Goal: Information Seeking & Learning: Learn about a topic

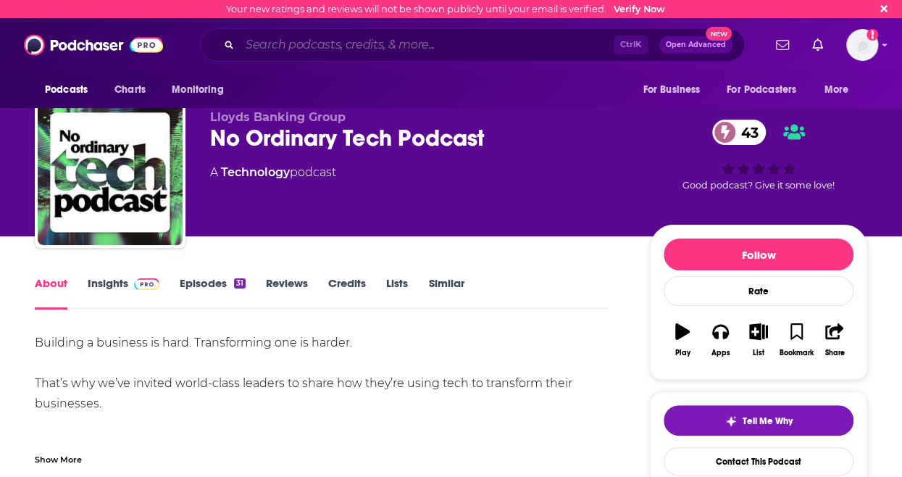
click at [439, 51] on input "Search podcasts, credits, & more..." at bounding box center [427, 44] width 374 height 23
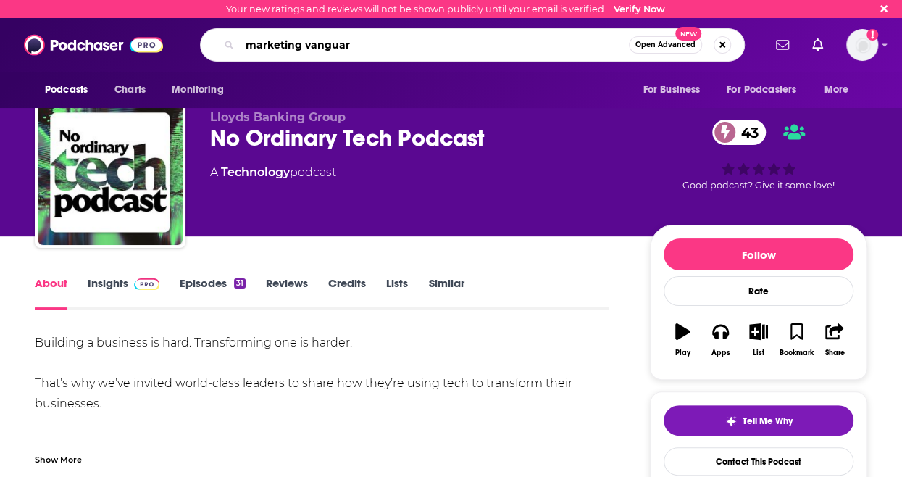
type input "marketing vanguard"
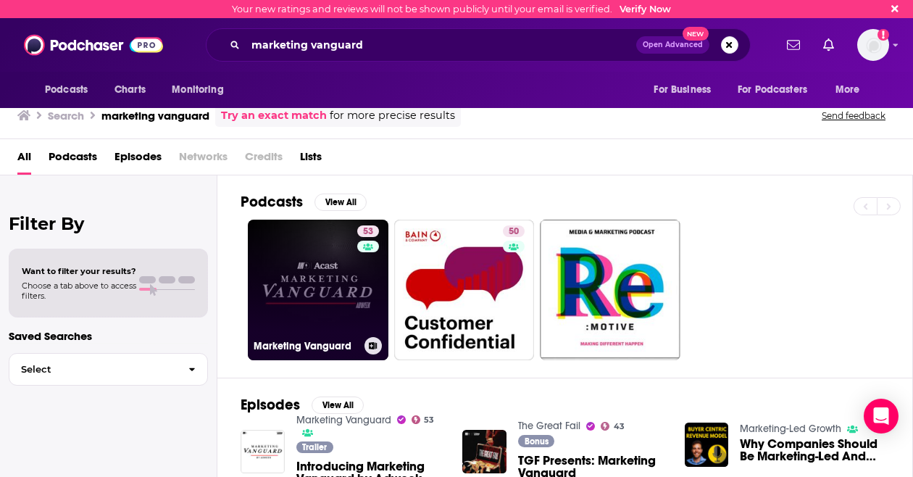
click at [303, 303] on link "53 Marketing Vanguard" at bounding box center [318, 290] width 141 height 141
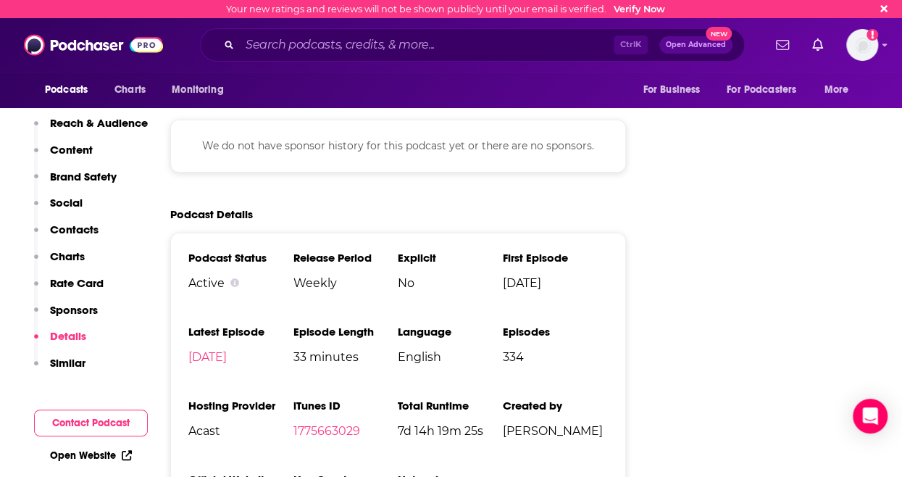
scroll to position [2517, 0]
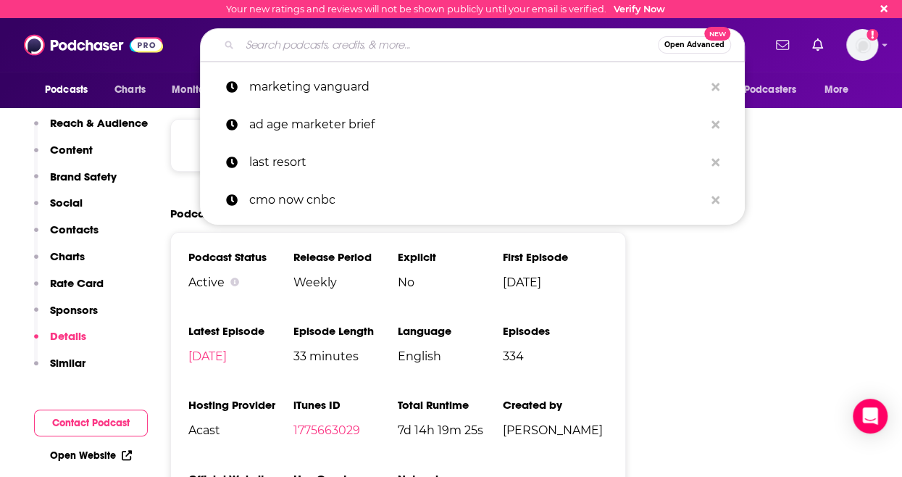
click at [399, 46] on input "Search podcasts, credits, & more..." at bounding box center [449, 44] width 418 height 23
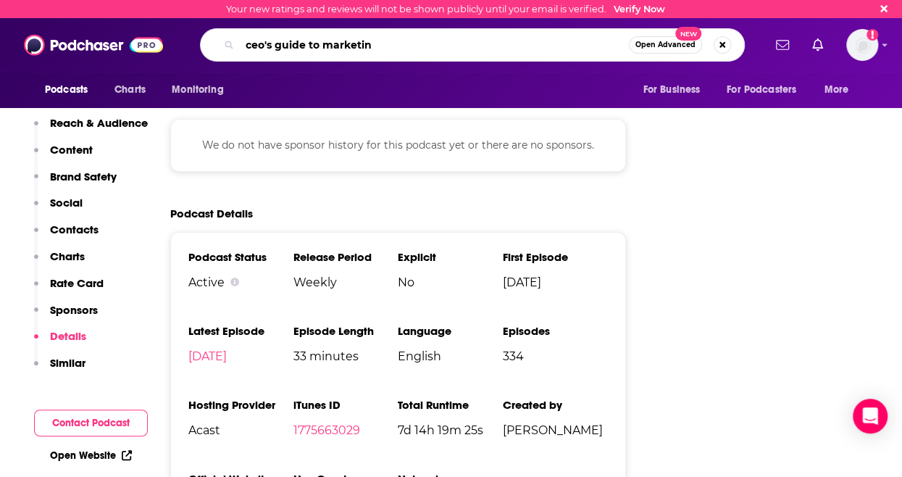
type input "ceo's guide to marketing"
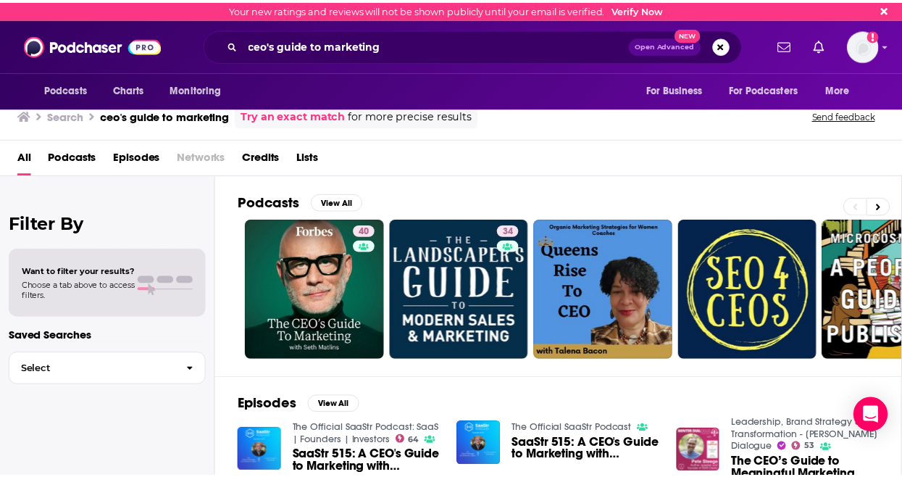
scroll to position [1, 0]
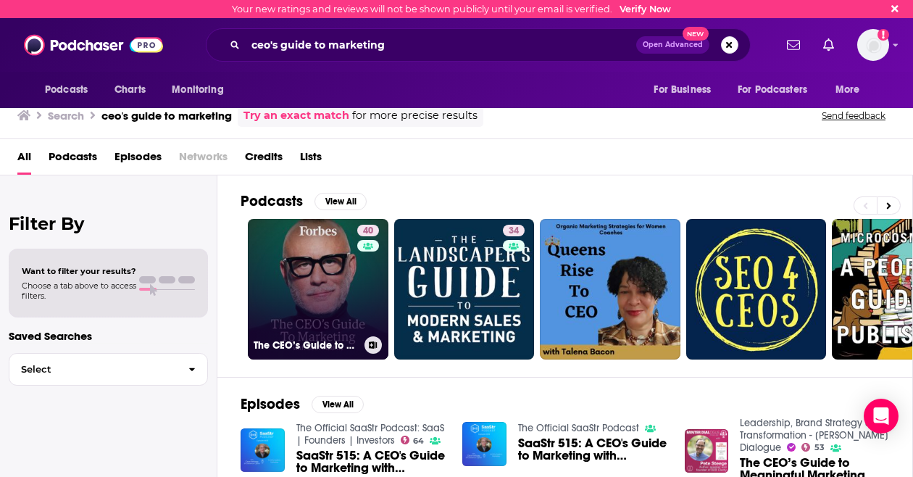
click at [309, 269] on link "40 The CEO’s Guide to Marketing" at bounding box center [318, 289] width 141 height 141
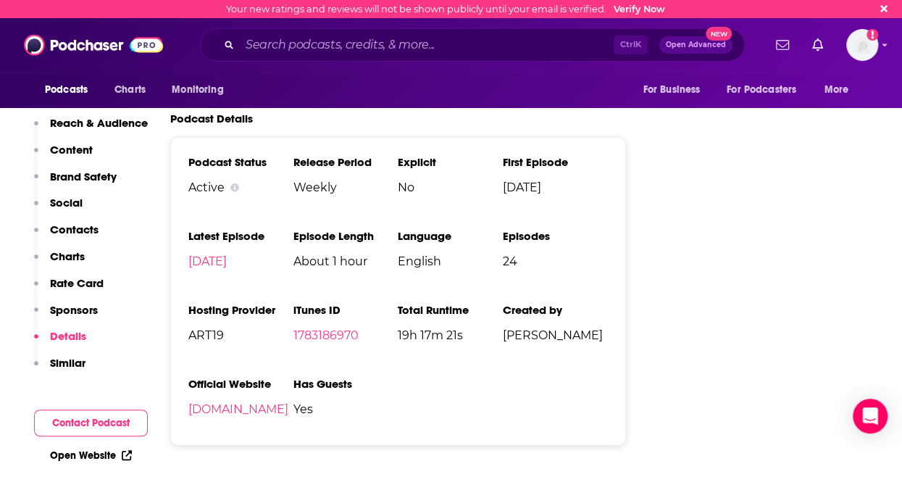
scroll to position [2070, 0]
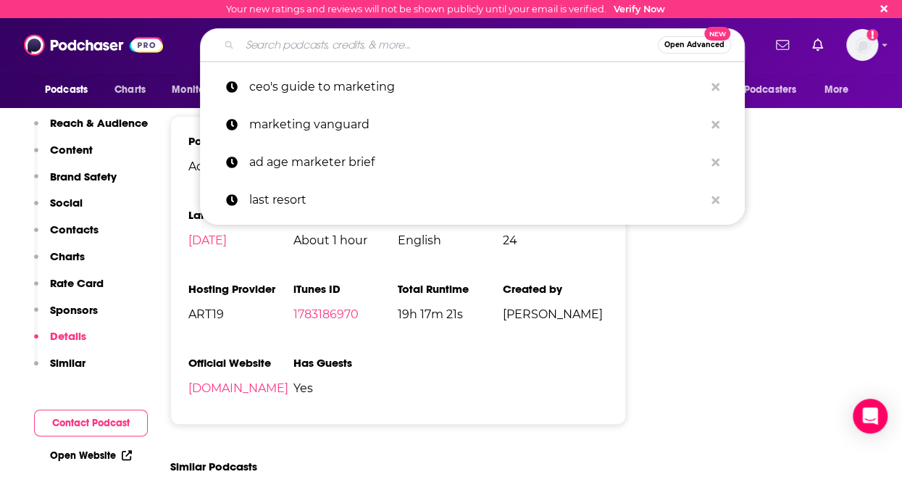
click at [484, 43] on input "Search podcasts, credits, & more..." at bounding box center [449, 44] width 418 height 23
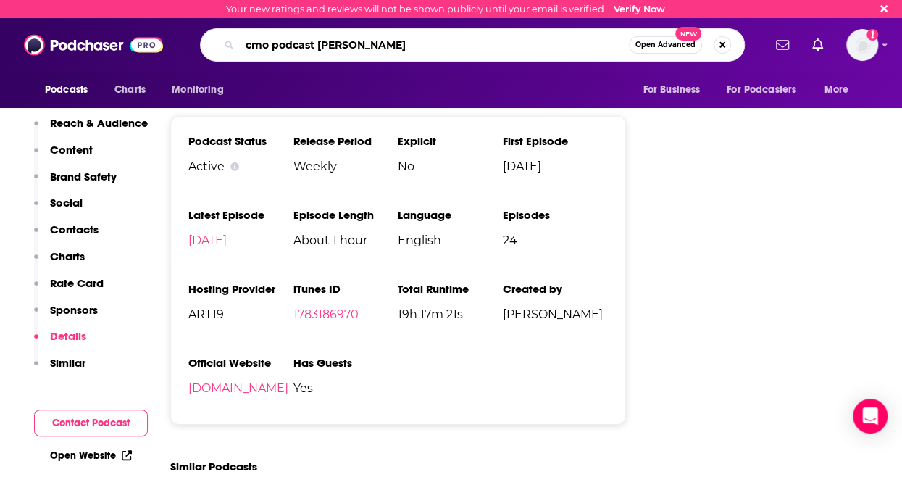
type input "cmo podcast [PERSON_NAME]"
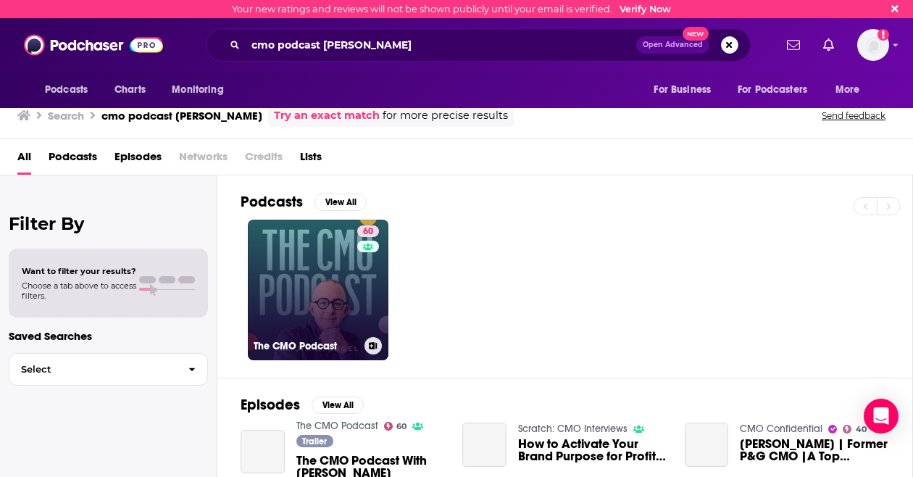
click at [307, 266] on link "60 The CMO Podcast" at bounding box center [318, 290] width 141 height 141
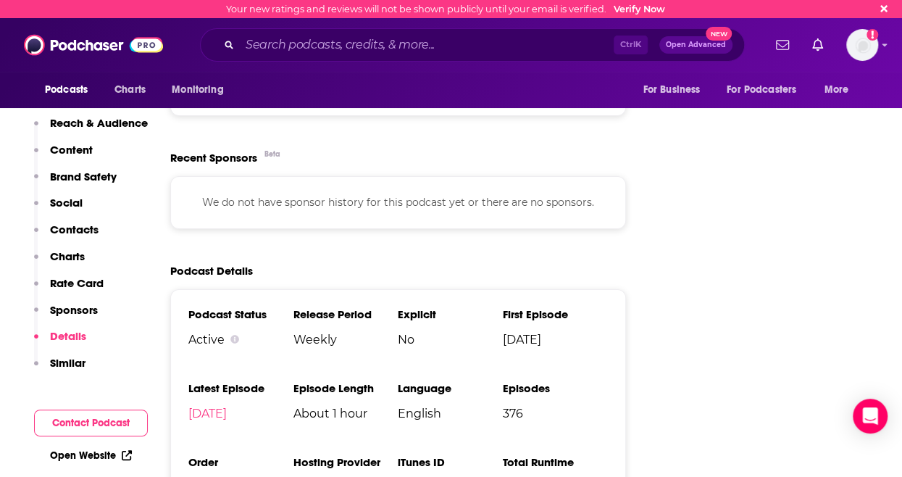
scroll to position [2539, 0]
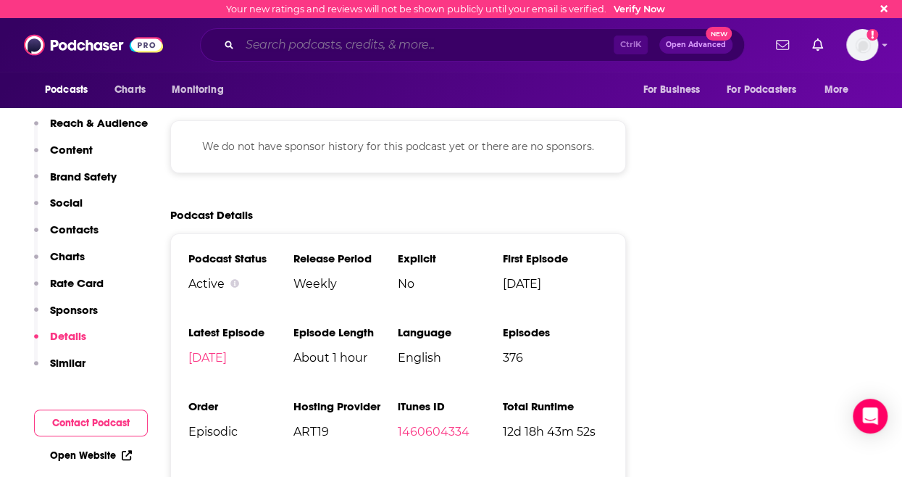
click at [378, 45] on input "Search podcasts, credits, & more..." at bounding box center [427, 44] width 374 height 23
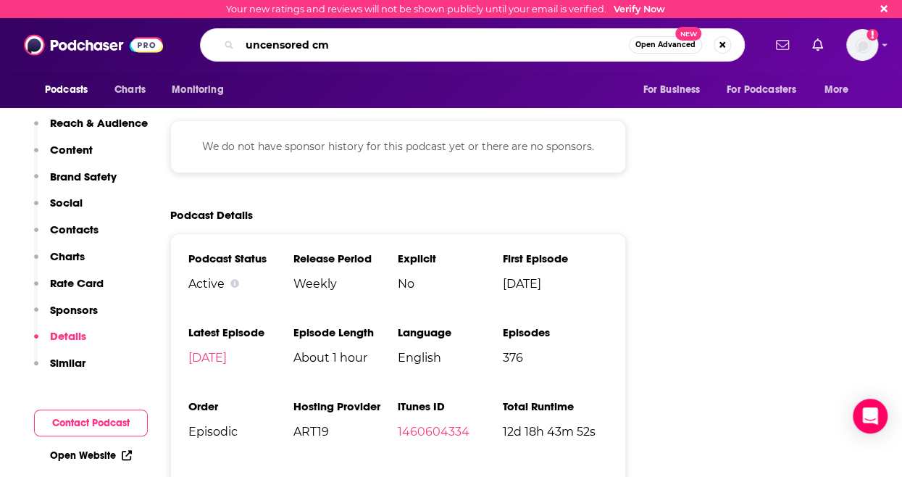
type input "uncensored cmo"
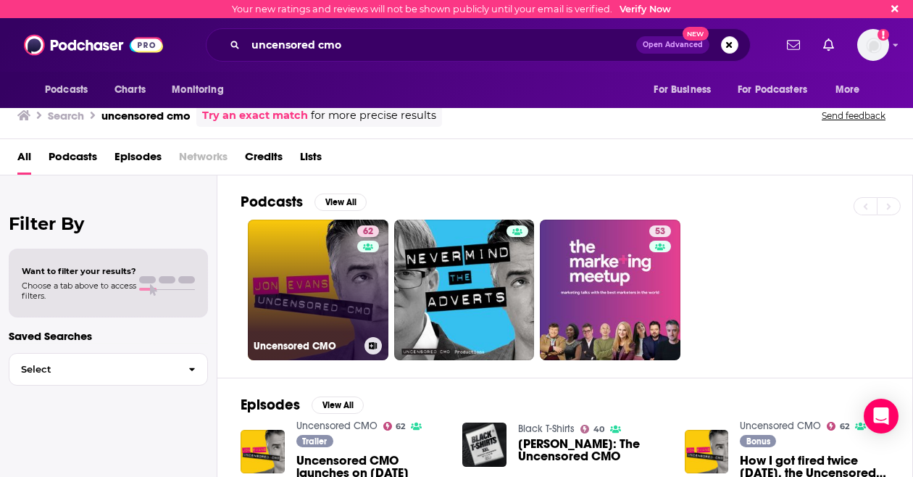
click at [297, 279] on link "62 Uncensored CMO" at bounding box center [318, 290] width 141 height 141
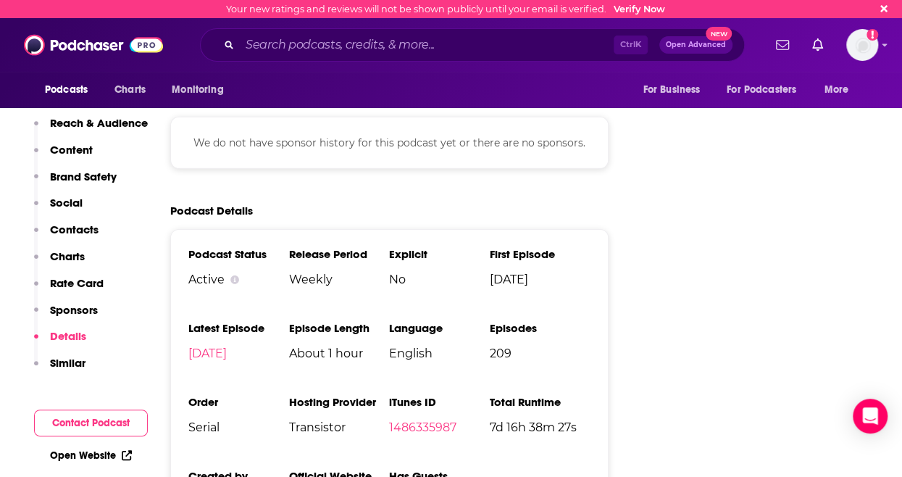
scroll to position [2187, 0]
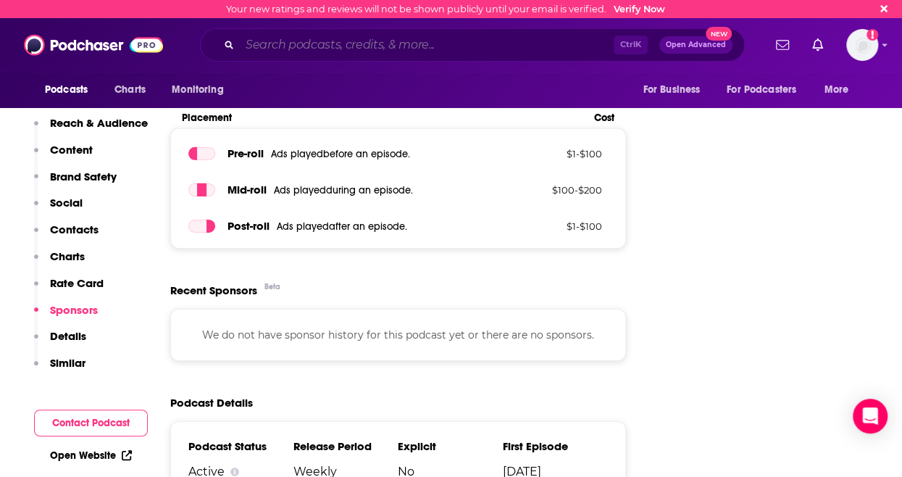
click at [439, 46] on input "Search podcasts, credits, & more..." at bounding box center [427, 44] width 374 height 23
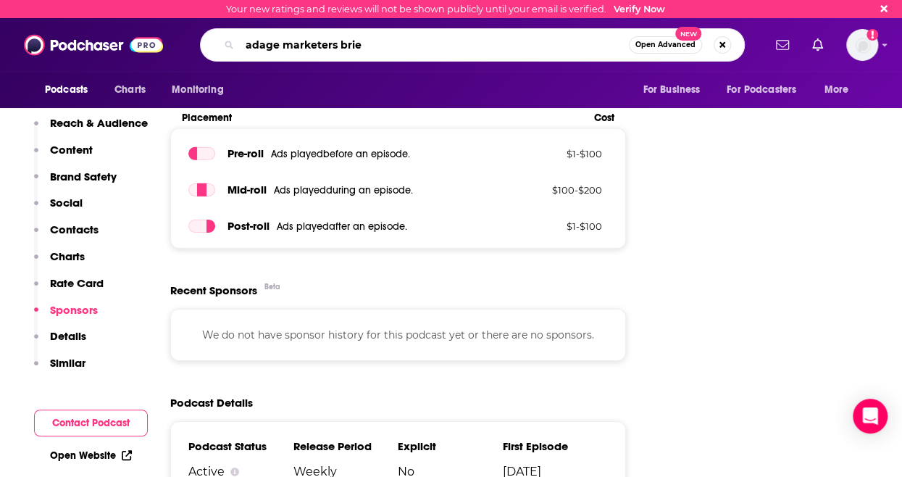
type input "adage marketers brief"
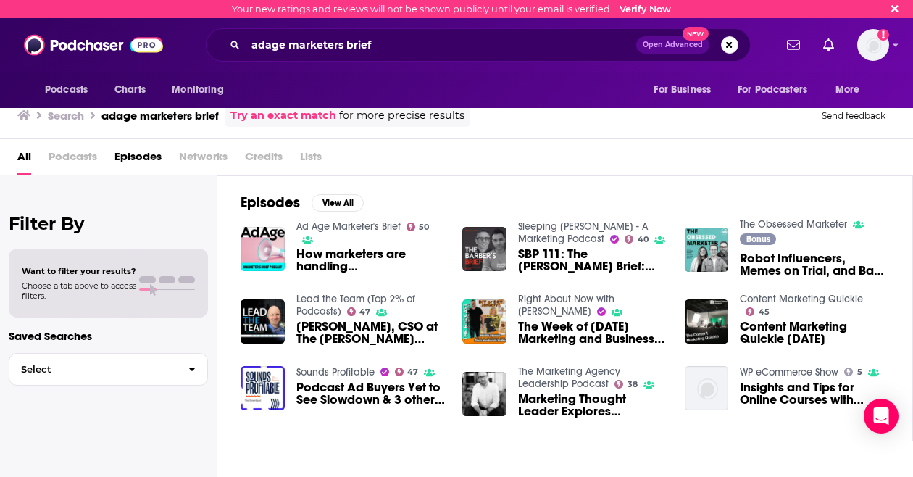
click at [75, 152] on span "Podcasts" at bounding box center [73, 160] width 49 height 30
click at [269, 257] on img "How marketers are handling COVID-19" at bounding box center [263, 249] width 44 height 44
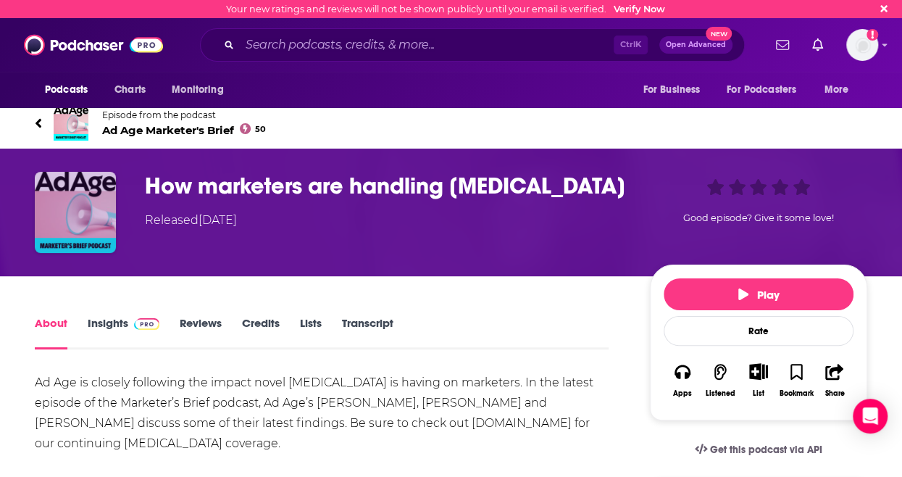
click at [78, 209] on img "How marketers are handling COVID-19" at bounding box center [75, 212] width 81 height 81
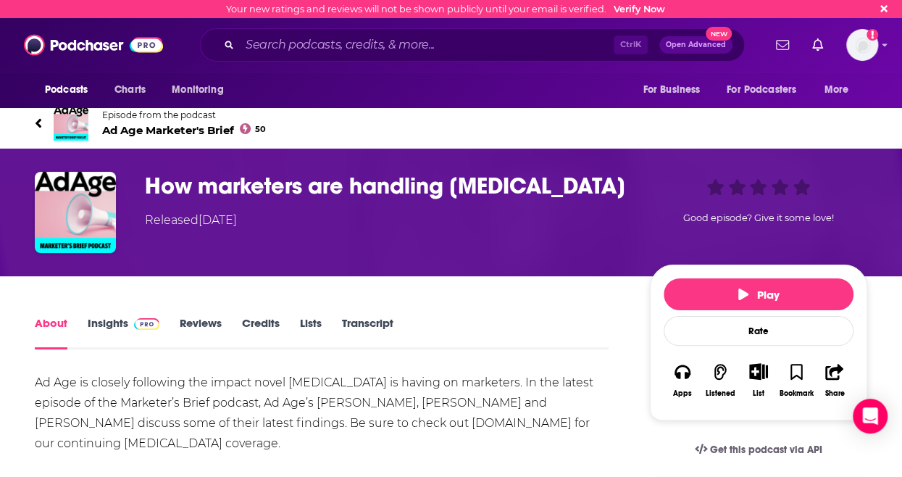
click at [145, 125] on span "Ad Age Marketer's Brief 50" at bounding box center [184, 130] width 164 height 14
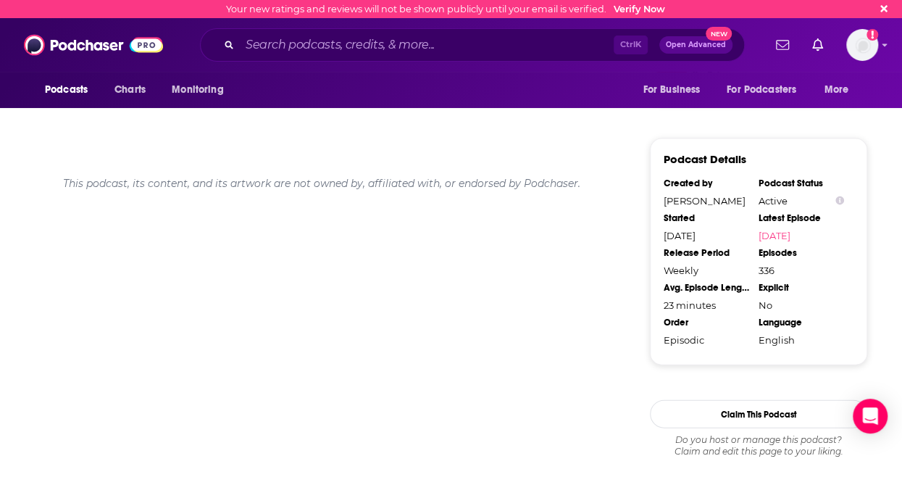
scroll to position [1401, 0]
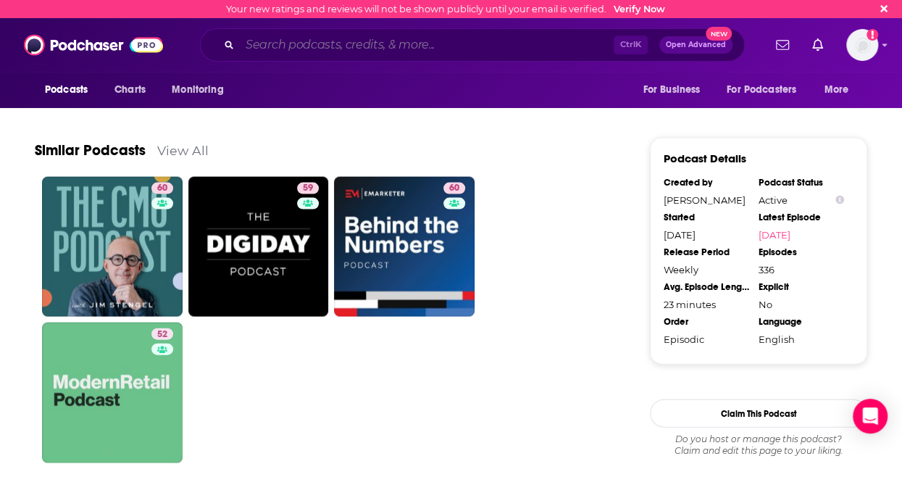
click at [351, 50] on input "Search podcasts, credits, & more..." at bounding box center [427, 44] width 374 height 23
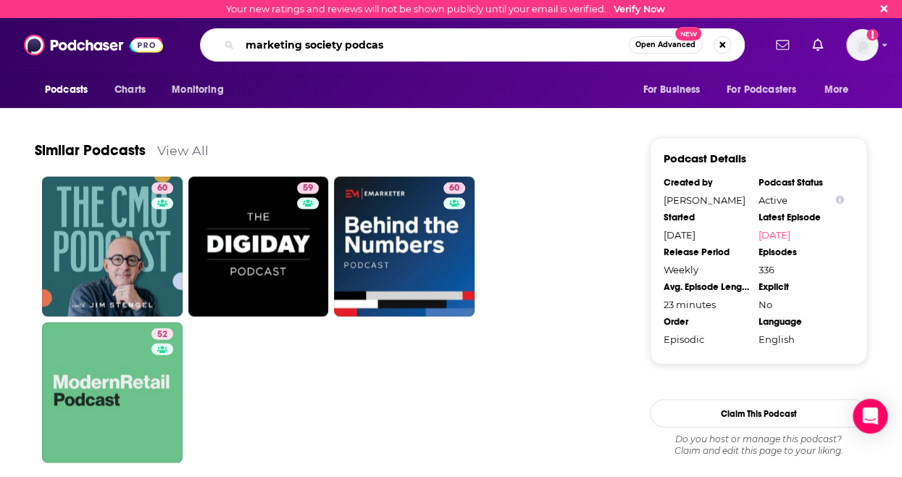
type input "marketing society podcast"
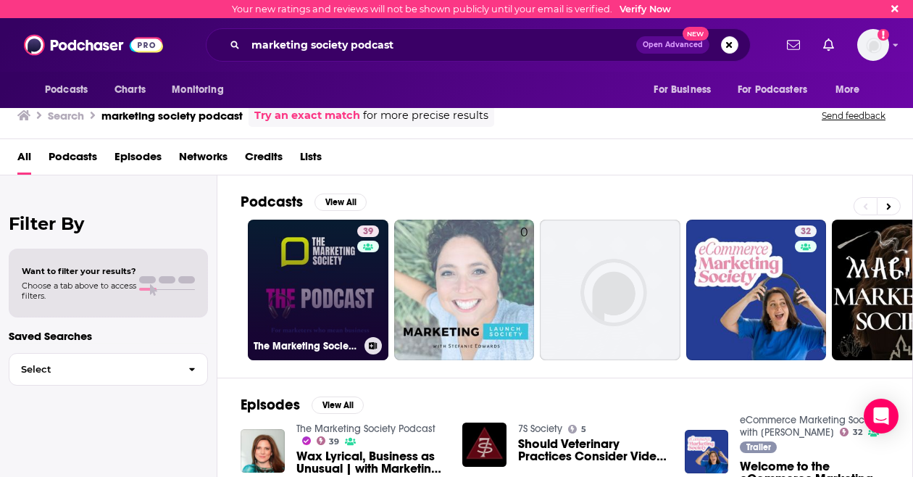
click at [324, 275] on link "39 The Marketing Society Podcast" at bounding box center [318, 290] width 141 height 141
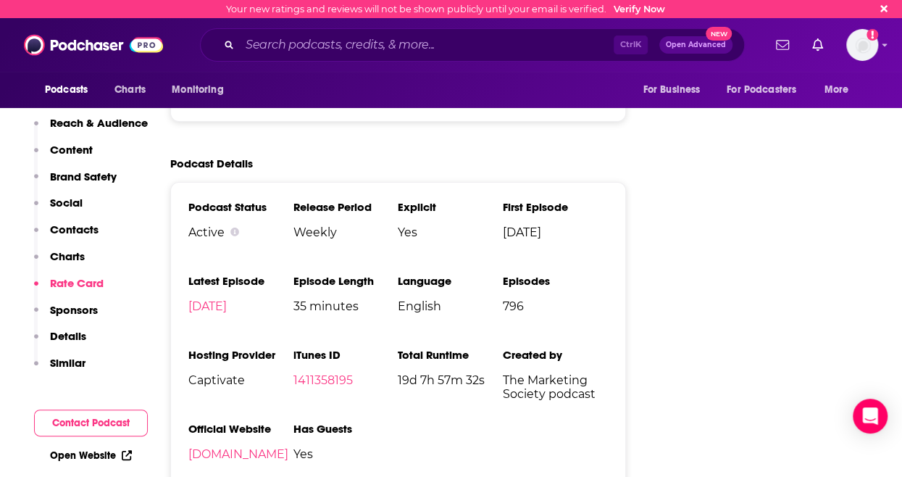
scroll to position [2307, 0]
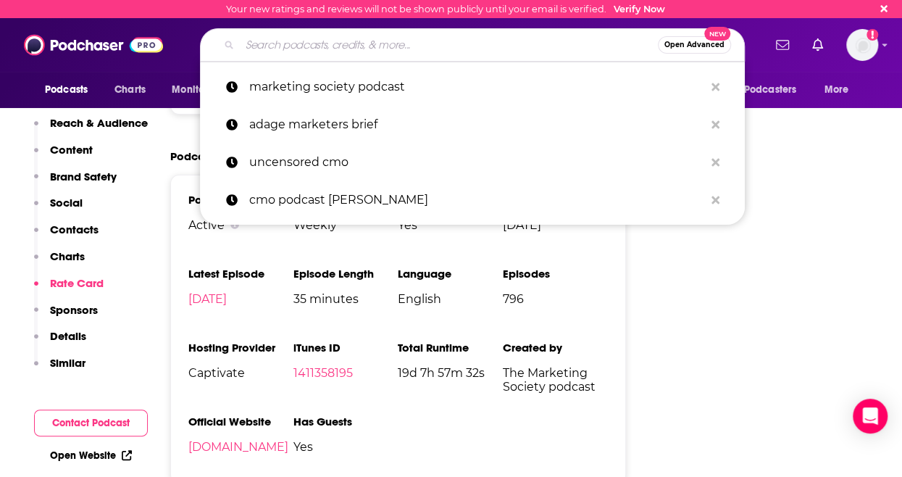
click at [320, 47] on input "Search podcasts, credits, & more..." at bounding box center [449, 44] width 418 height 23
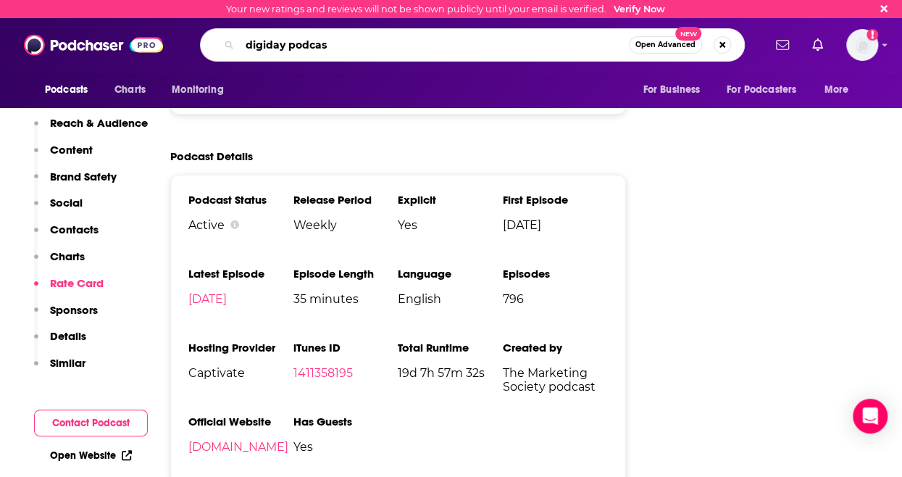
type input "digiday podcast"
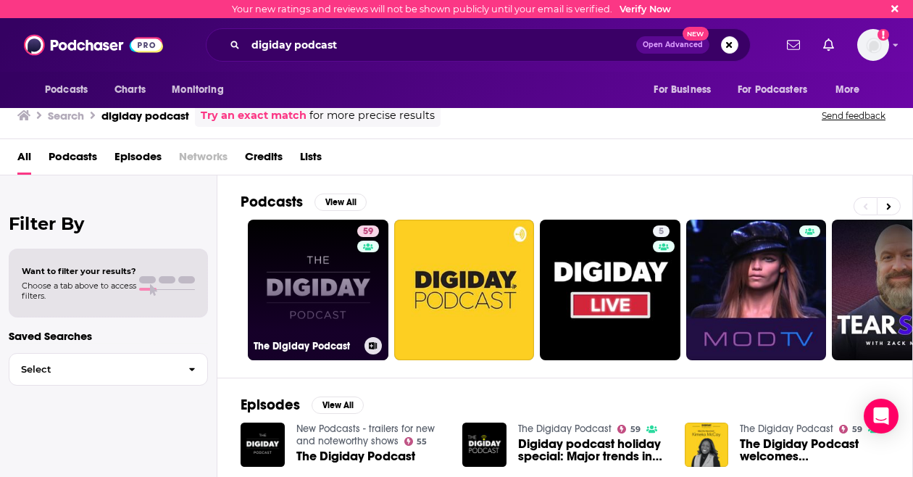
click at [331, 278] on link "59 The Digiday Podcast" at bounding box center [318, 290] width 141 height 141
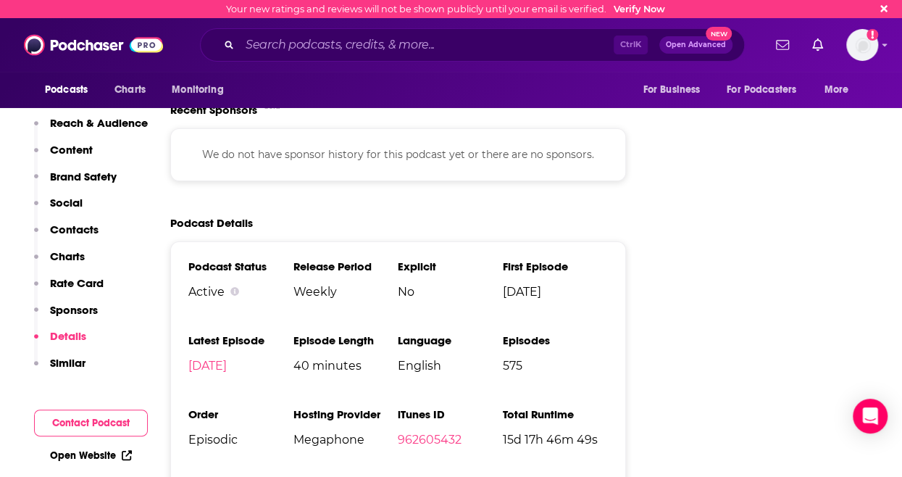
scroll to position [2703, 0]
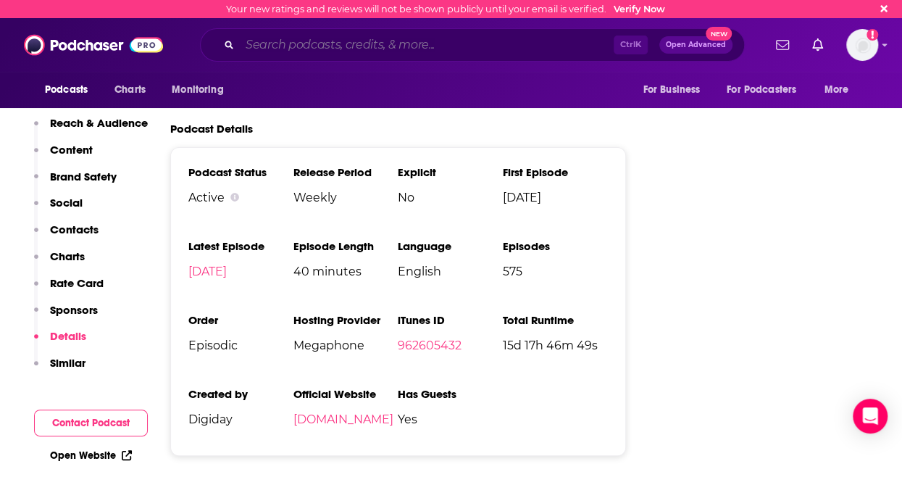
click at [389, 39] on input "Search podcasts, credits, & more..." at bounding box center [427, 44] width 374 height 23
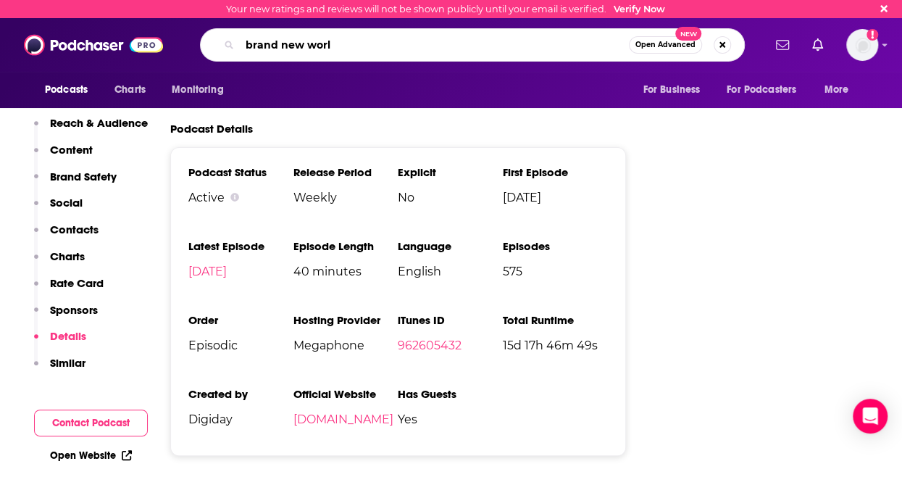
type input "brand new world"
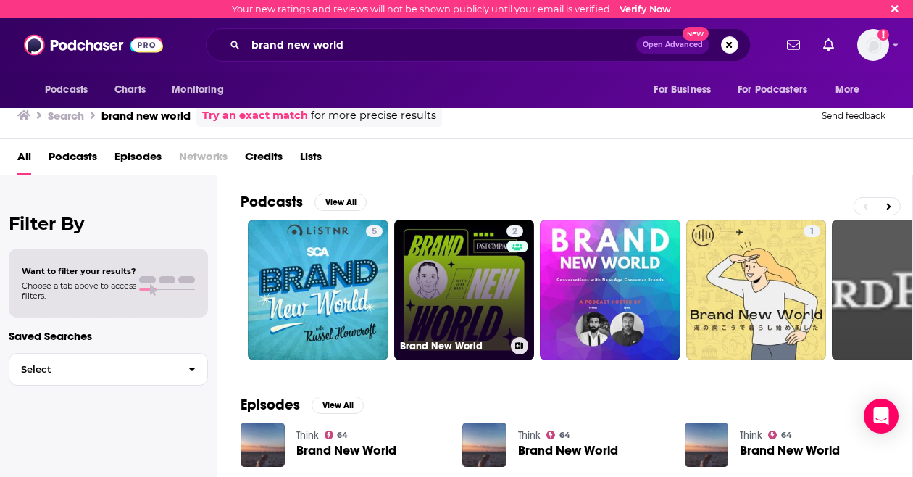
click at [436, 278] on link "2 Brand New World" at bounding box center [464, 290] width 141 height 141
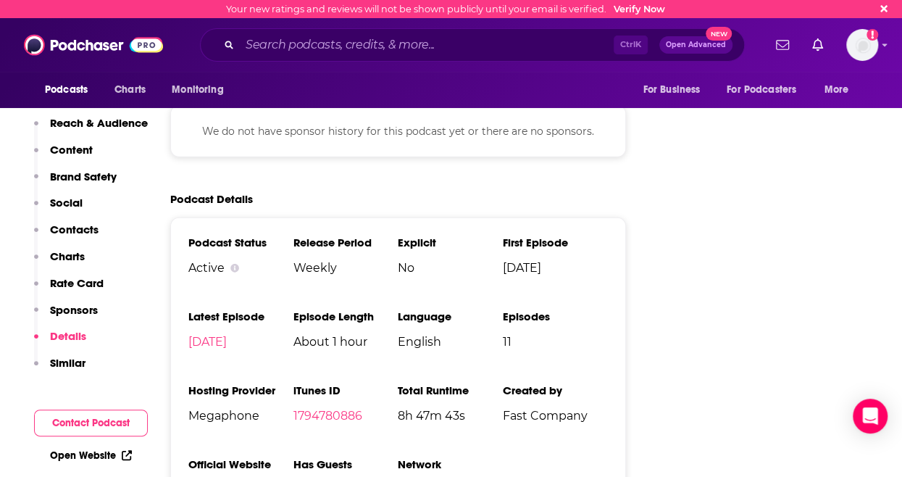
scroll to position [1988, 0]
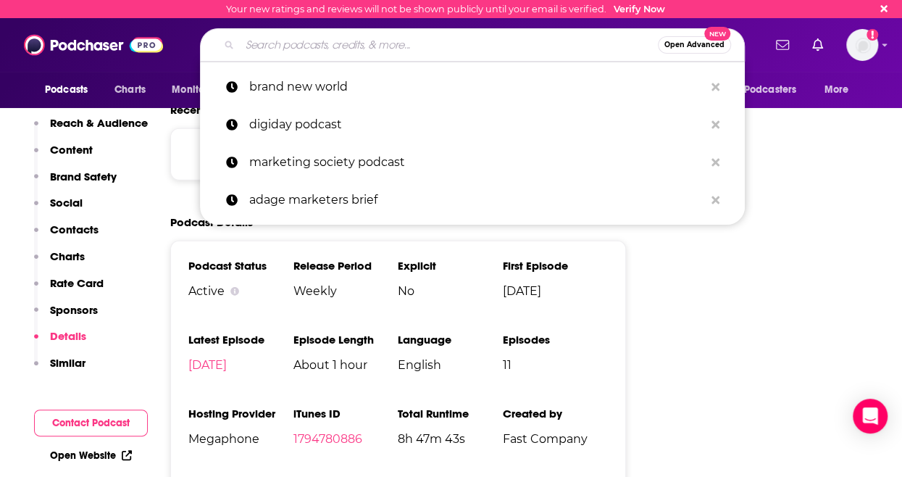
click at [344, 38] on input "Search podcasts, credits, & more..." at bounding box center [449, 44] width 418 height 23
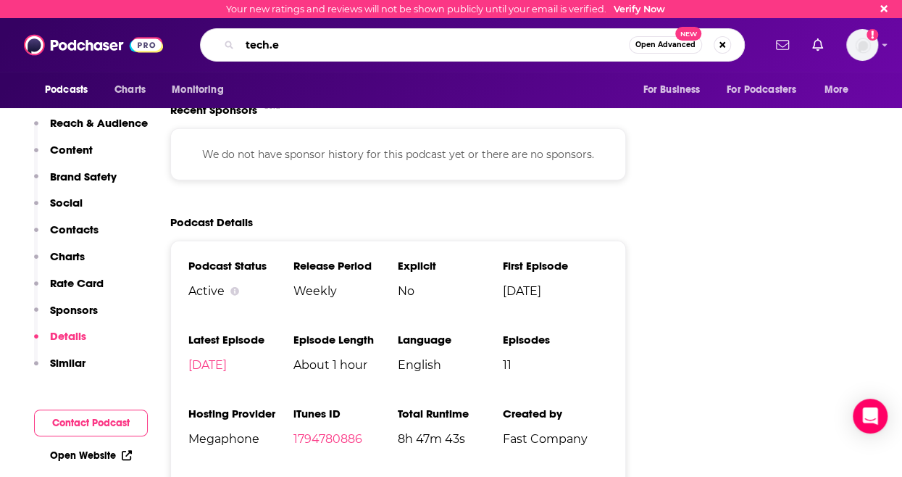
type input "[DOMAIN_NAME]"
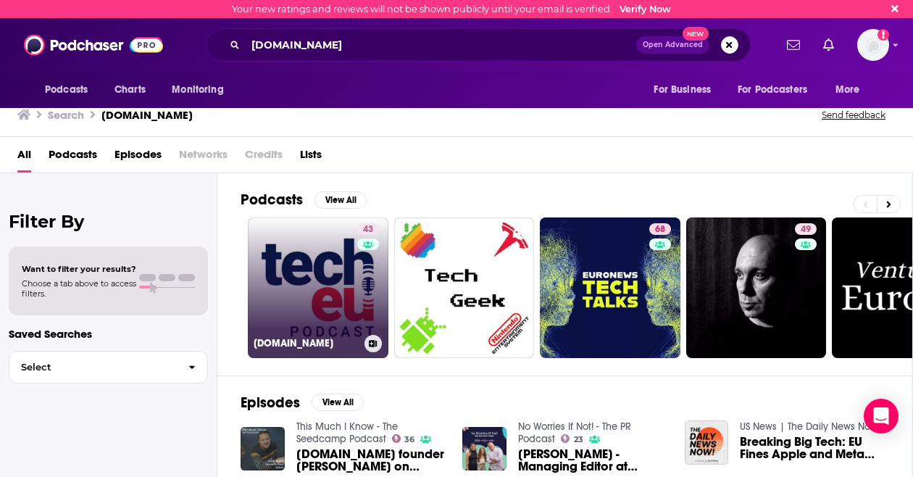
click at [373, 282] on div "43" at bounding box center [369, 279] width 25 height 112
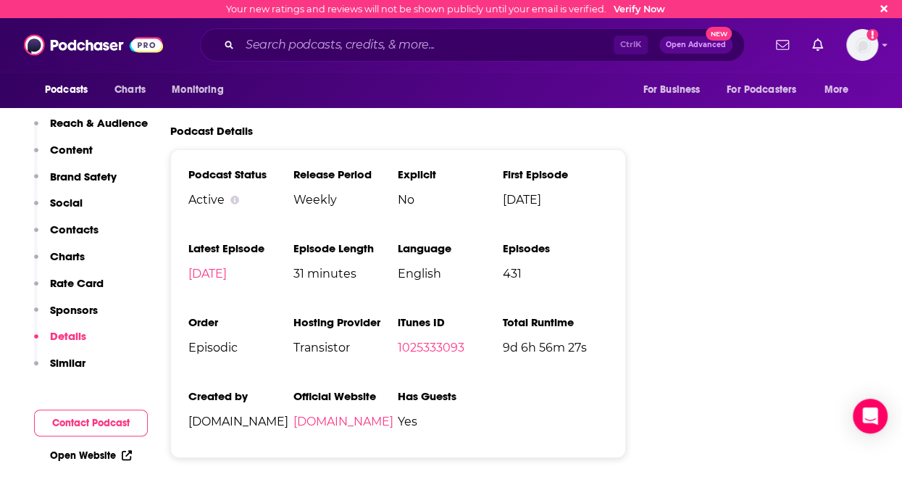
scroll to position [2202, 0]
